Goal: Navigation & Orientation: Find specific page/section

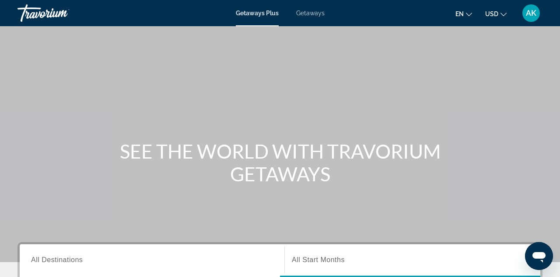
click at [469, 14] on icon "Change language" at bounding box center [469, 14] width 6 height 6
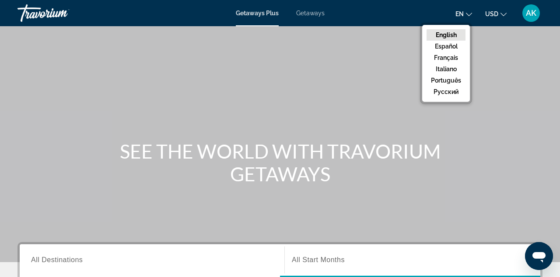
click at [457, 94] on button "русский" at bounding box center [446, 91] width 39 height 11
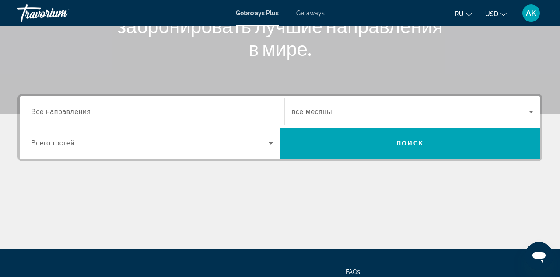
scroll to position [149, 0]
